Goal: Information Seeking & Learning: Find specific fact

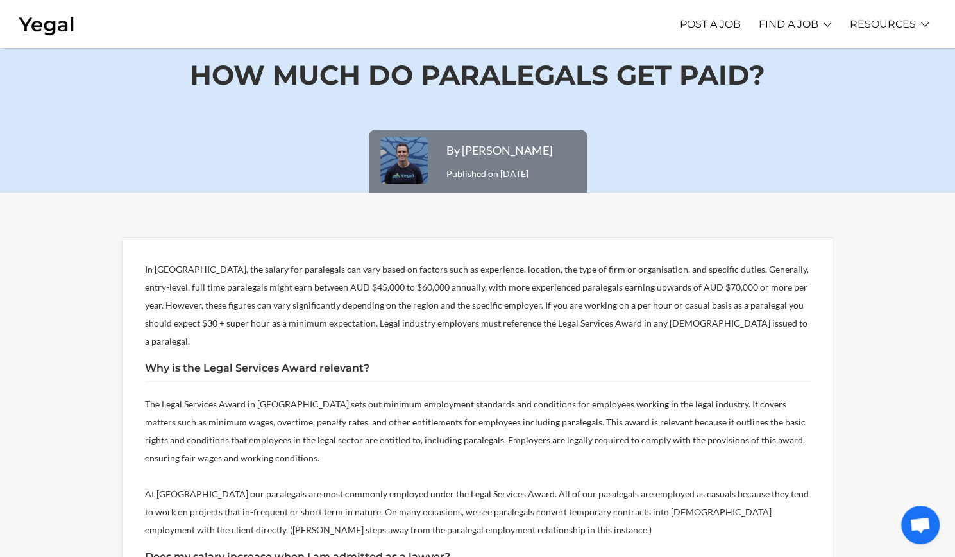
scroll to position [28, 0]
click at [635, 412] on p "The Legal Services Award in [GEOGRAPHIC_DATA] sets out minimum employment stand…" at bounding box center [478, 430] width 666 height 72
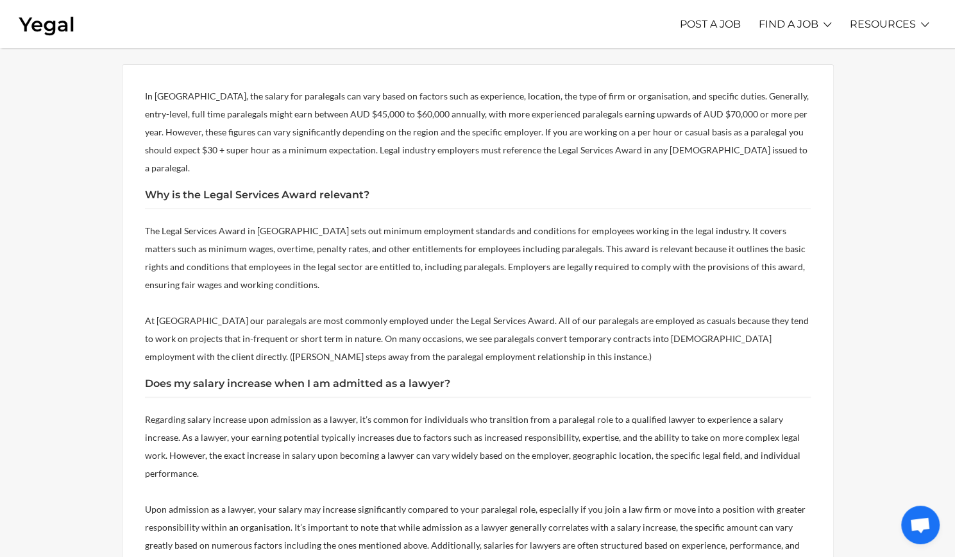
scroll to position [0, 0]
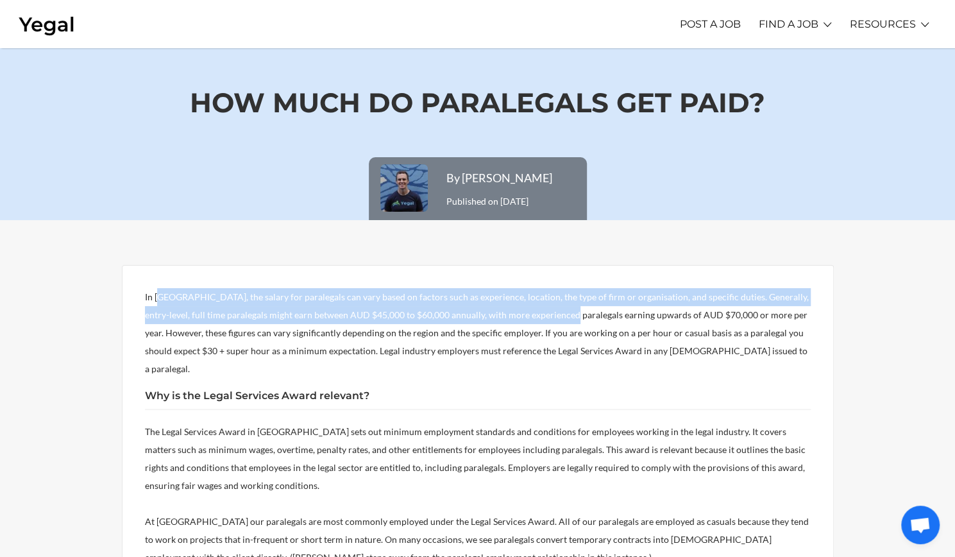
drag, startPoint x: 162, startPoint y: 289, endPoint x: 542, endPoint y: 317, distance: 381.9
click at [542, 317] on p "In [GEOGRAPHIC_DATA], the salary for paralegals can vary based on factors such …" at bounding box center [478, 333] width 666 height 90
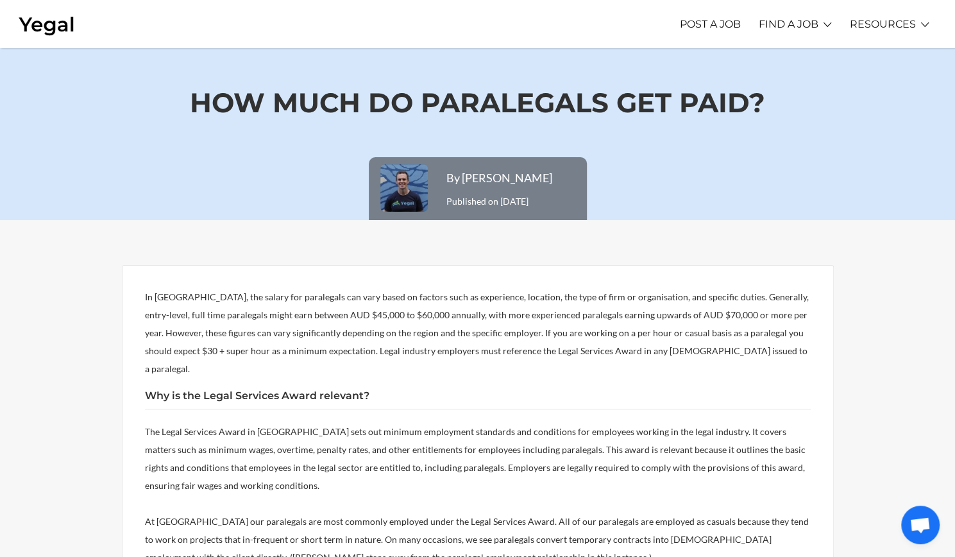
click at [430, 345] on span "In [GEOGRAPHIC_DATA], the salary for paralegals can vary based on factors such …" at bounding box center [477, 332] width 664 height 83
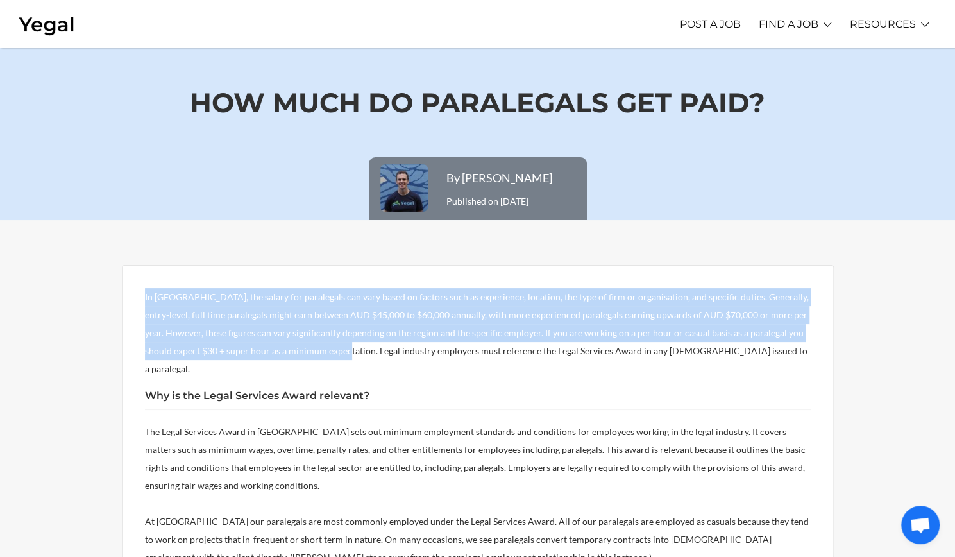
drag, startPoint x: 141, startPoint y: 292, endPoint x: 301, endPoint y: 347, distance: 168.9
copy span "In [GEOGRAPHIC_DATA], the salary for paralegals can vary based on factors such …"
